Goal: Use online tool/utility: Utilize a website feature to perform a specific function

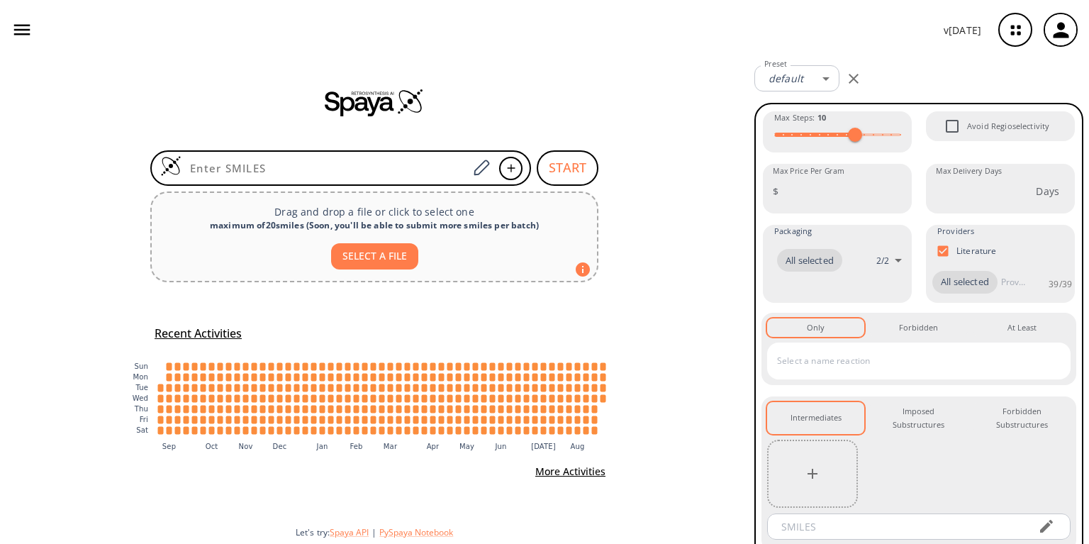
click at [23, 34] on icon "button" at bounding box center [22, 30] width 16 height 11
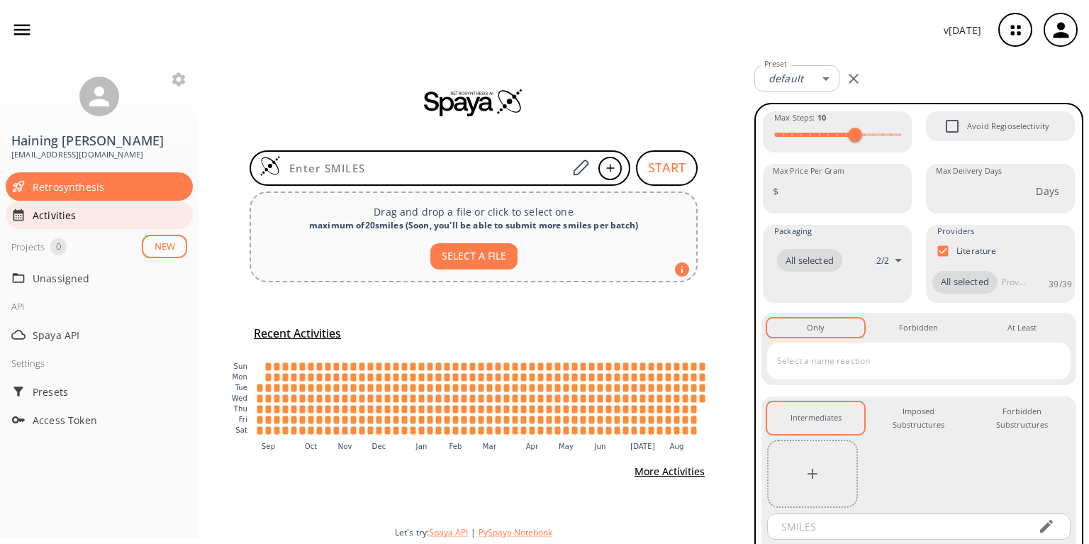
click at [71, 207] on div "Activities" at bounding box center [99, 215] width 187 height 28
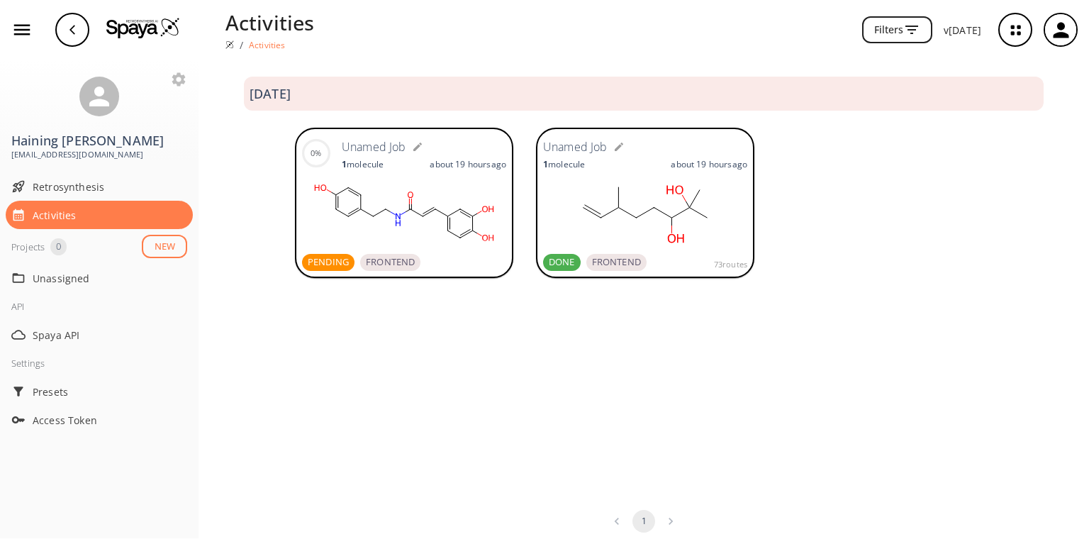
click at [338, 213] on ellipse at bounding box center [336, 209] width 9 height 9
click at [360, 264] on span "FRONTEND" at bounding box center [390, 262] width 60 height 14
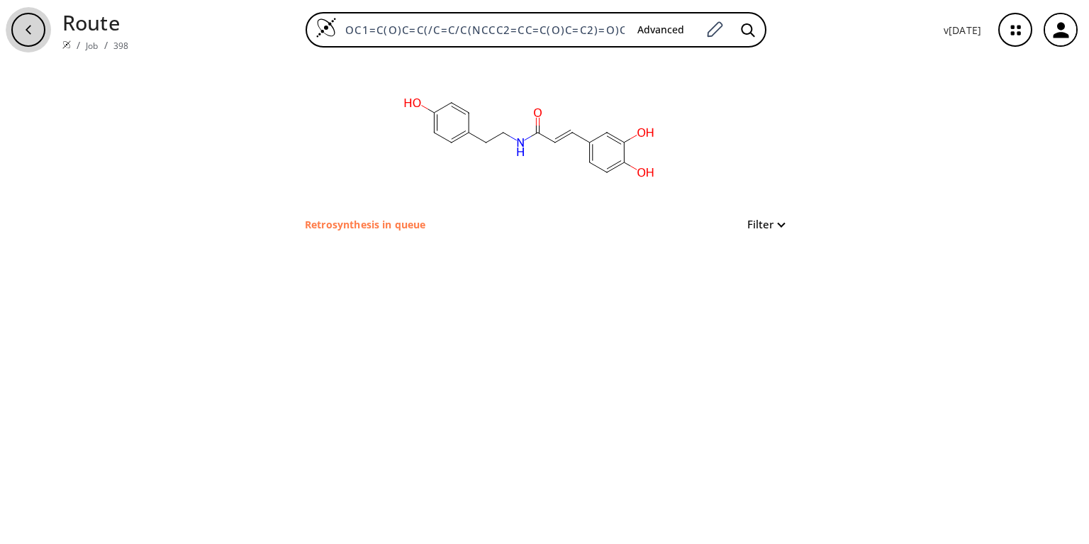
click at [21, 23] on div "button" at bounding box center [28, 30] width 34 height 34
click at [345, 222] on p "Retrosynthesis in queue" at bounding box center [365, 224] width 121 height 15
click at [784, 221] on button "Filter" at bounding box center [761, 224] width 45 height 11
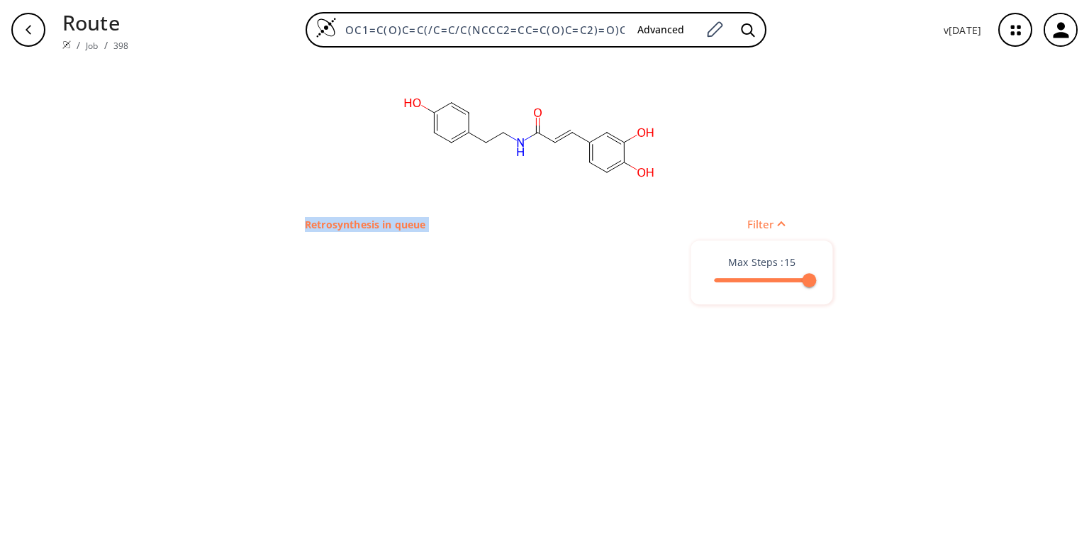
click at [784, 221] on div at bounding box center [544, 272] width 1089 height 544
click at [1020, 29] on icon "button" at bounding box center [1016, 30] width 38 height 38
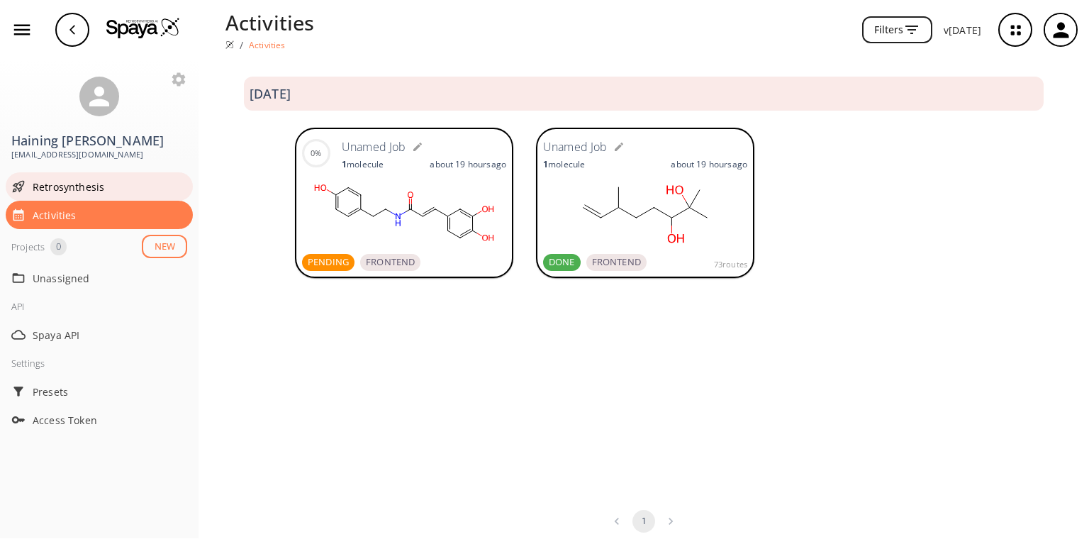
click at [49, 179] on span "Retrosynthesis" at bounding box center [110, 186] width 155 height 15
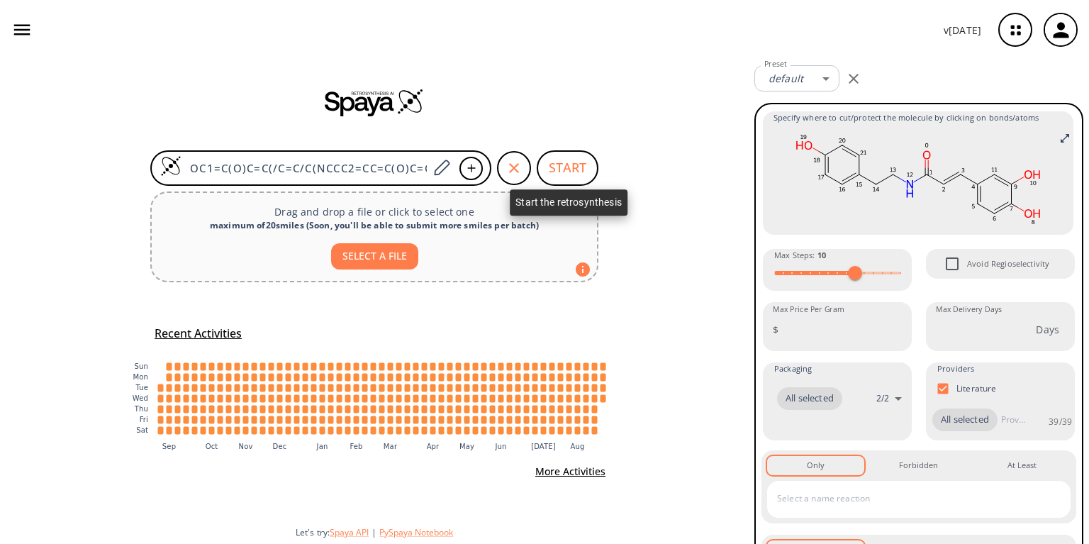
click at [568, 175] on button "START" at bounding box center [568, 167] width 62 height 35
